Goal: Find specific page/section: Find specific page/section

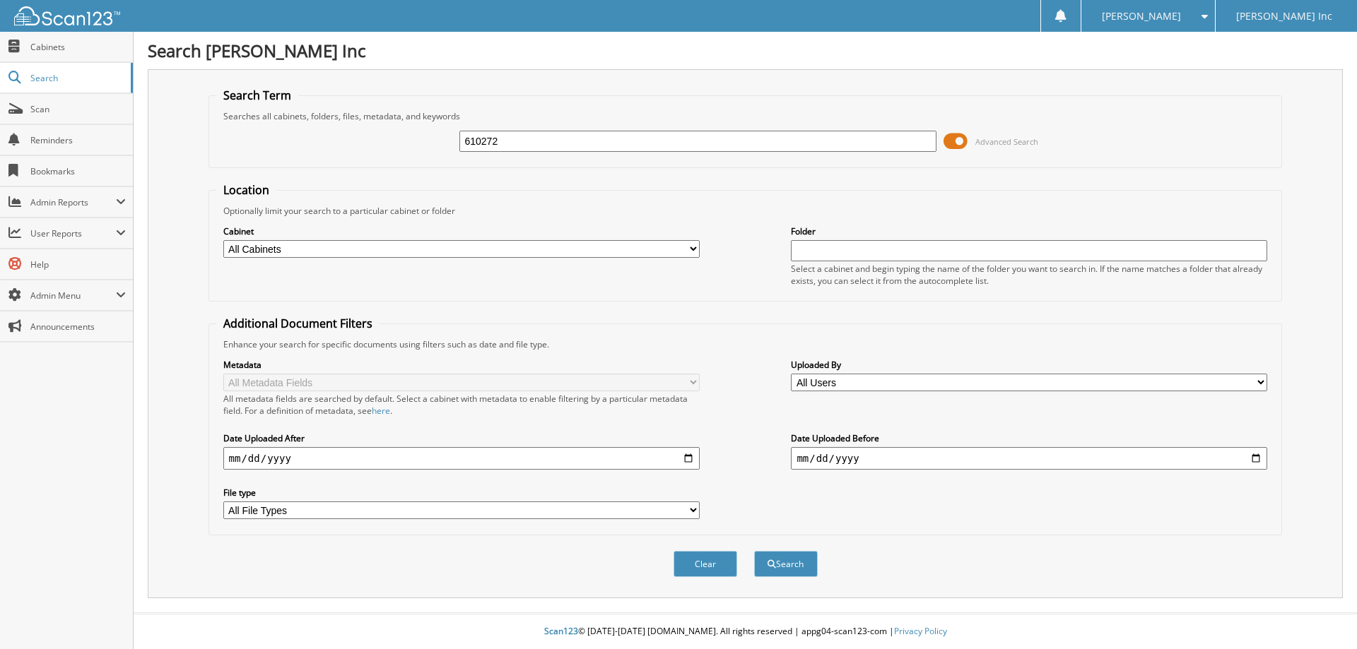
type input "610272"
click at [754, 551] on button "Search" at bounding box center [786, 564] width 64 height 26
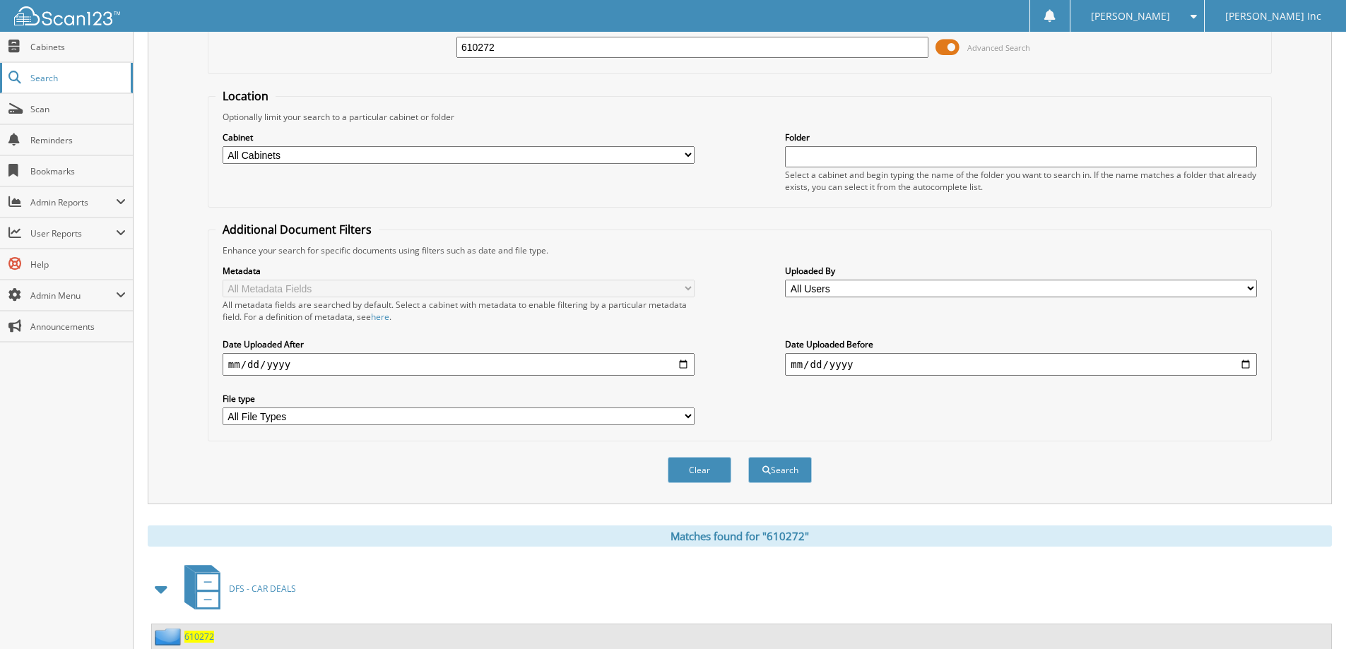
scroll to position [231, 0]
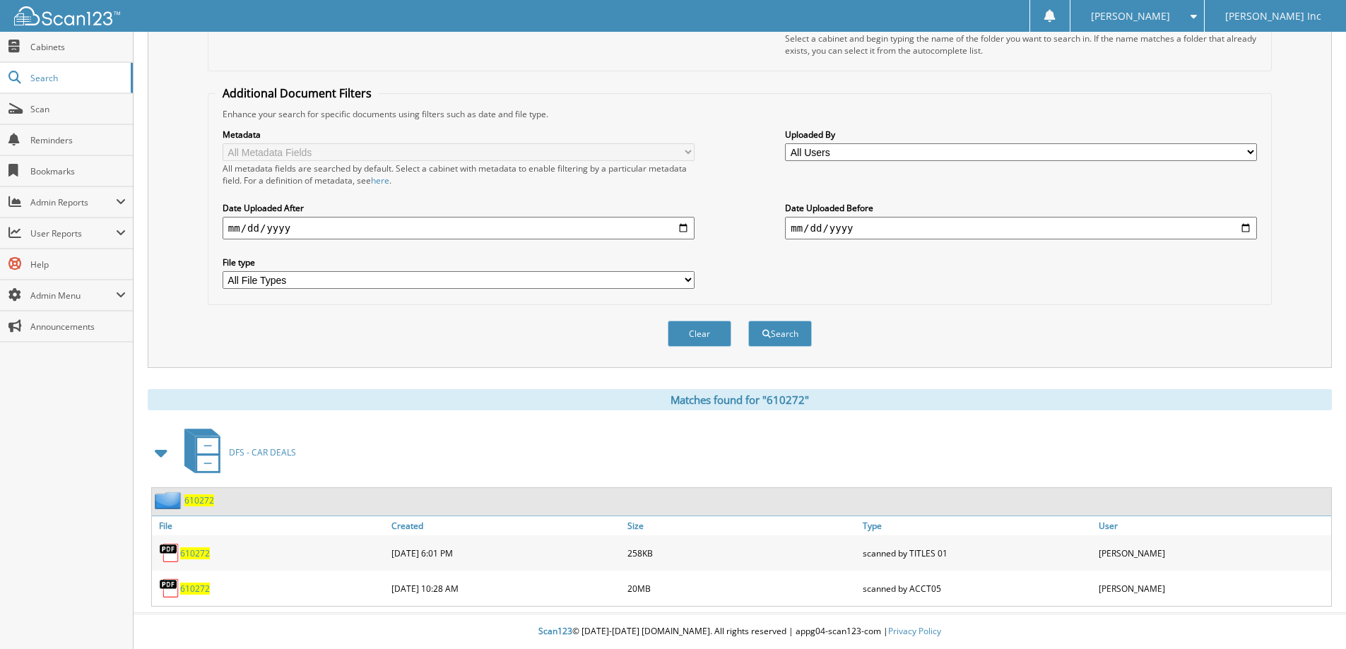
click at [183, 589] on span "610272" at bounding box center [195, 589] width 30 height 12
click at [43, 104] on span "Scan" at bounding box center [77, 109] width 95 height 12
